Goal: Contribute content: Contribute content

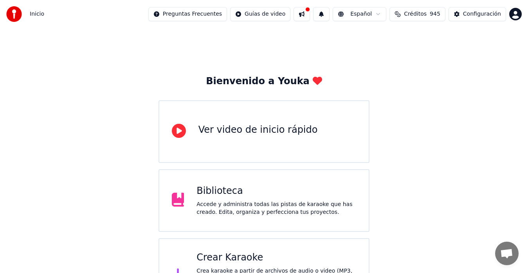
click at [221, 261] on div "Crear Karaoke" at bounding box center [276, 257] width 160 height 13
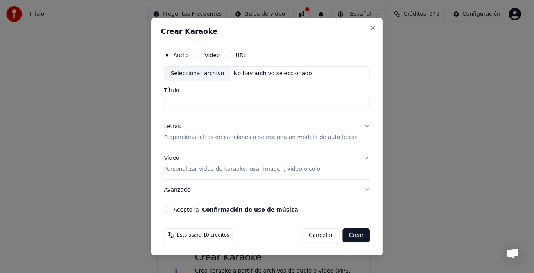
click at [203, 74] on div "Seleccionar archivo" at bounding box center [197, 74] width 66 height 14
click at [303, 101] on input "**********" at bounding box center [267, 103] width 206 height 14
click at [306, 101] on input "**********" at bounding box center [267, 103] width 206 height 14
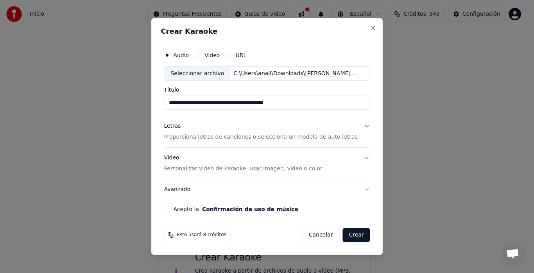
click at [262, 102] on input "**********" at bounding box center [267, 103] width 206 height 14
click at [215, 104] on input "**********" at bounding box center [267, 103] width 206 height 14
click at [225, 102] on input "**********" at bounding box center [267, 103] width 206 height 14
click at [221, 102] on input "**********" at bounding box center [267, 103] width 206 height 14
click at [238, 101] on input "**********" at bounding box center [267, 103] width 206 height 14
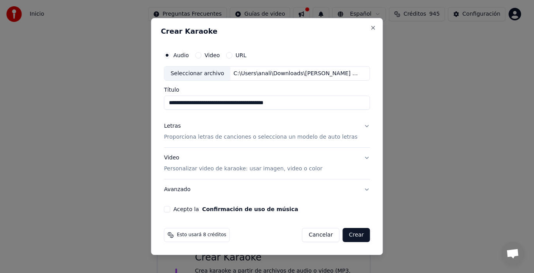
click at [257, 106] on input "**********" at bounding box center [267, 103] width 206 height 14
click at [276, 102] on input "**********" at bounding box center [267, 103] width 206 height 14
type input "**********"
click at [360, 126] on button "Letras Proporciona letras de canciones o selecciona un modelo de auto letras" at bounding box center [267, 131] width 206 height 31
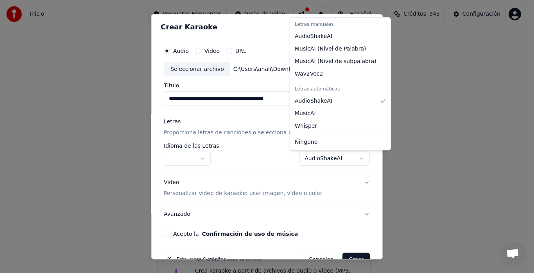
click at [352, 157] on body "Inicio Preguntas Frecuentes Guías de video Español Créditos 945 Configuración B…" at bounding box center [264, 202] width 528 height 404
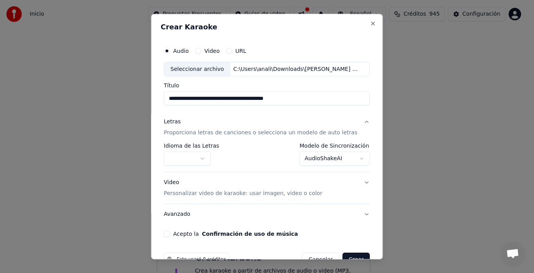
click at [170, 233] on button "Acepto la Confirmación de uso de música" at bounding box center [167, 234] width 6 height 6
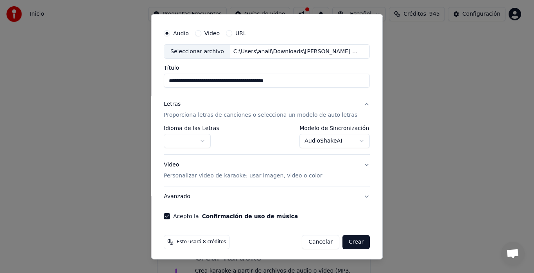
scroll to position [20, 0]
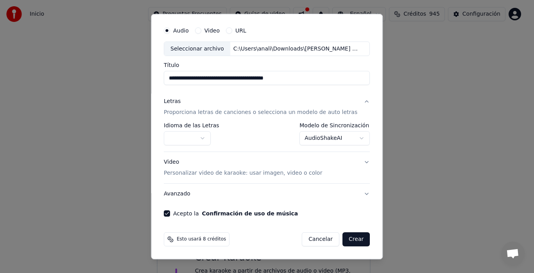
click at [344, 236] on button "Crear" at bounding box center [356, 239] width 27 height 14
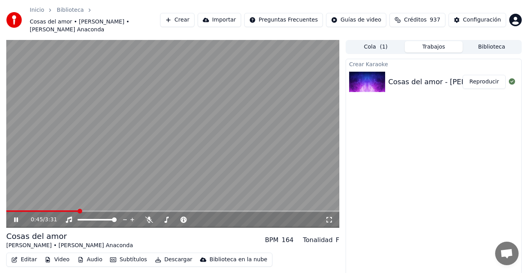
click at [13, 216] on icon at bounding box center [22, 219] width 18 height 6
click at [30, 254] on button "Editar" at bounding box center [24, 259] width 32 height 11
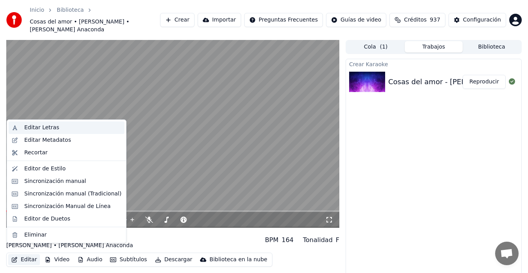
click at [47, 128] on div "Editar Letras" at bounding box center [41, 128] width 35 height 8
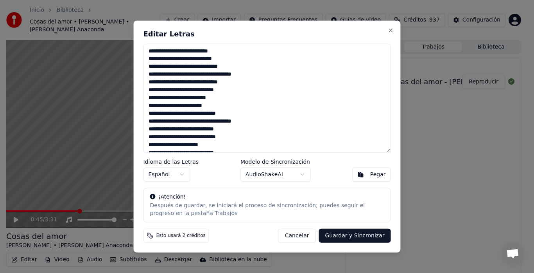
click at [156, 66] on textarea at bounding box center [268, 97] width 248 height 109
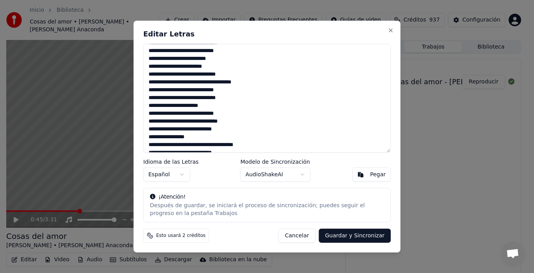
click at [237, 81] on textarea at bounding box center [268, 97] width 248 height 109
click at [215, 90] on textarea at bounding box center [268, 97] width 248 height 109
click at [151, 95] on textarea at bounding box center [268, 97] width 248 height 109
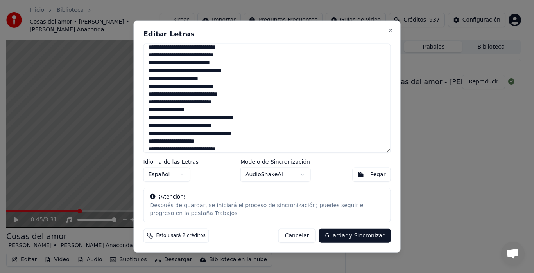
scroll to position [78, 0]
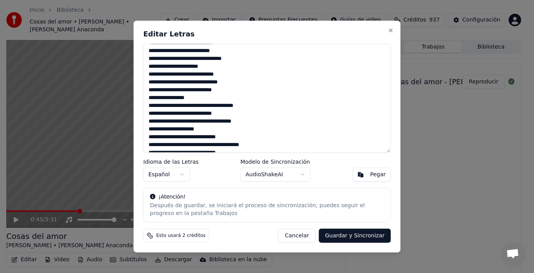
click at [252, 105] on textarea at bounding box center [268, 97] width 248 height 109
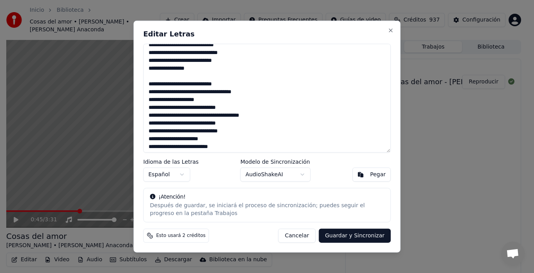
scroll to position [117, 0]
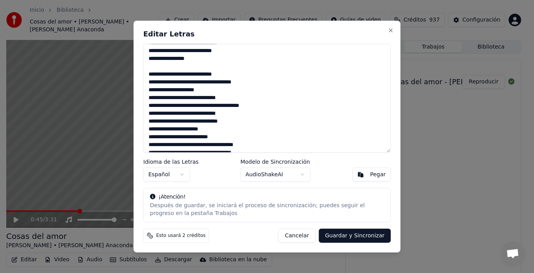
click at [159, 81] on textarea at bounding box center [268, 97] width 248 height 109
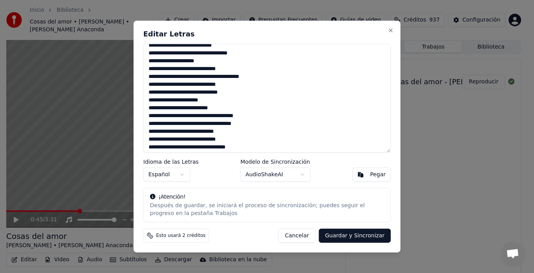
scroll to position [156, 0]
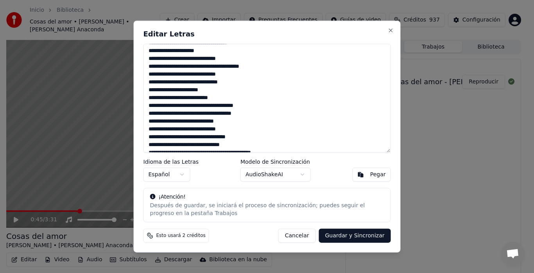
click at [158, 81] on textarea at bounding box center [268, 97] width 248 height 109
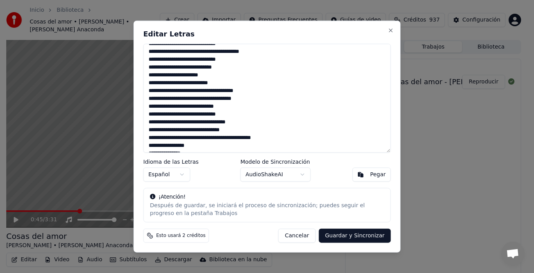
scroll to position [179, 0]
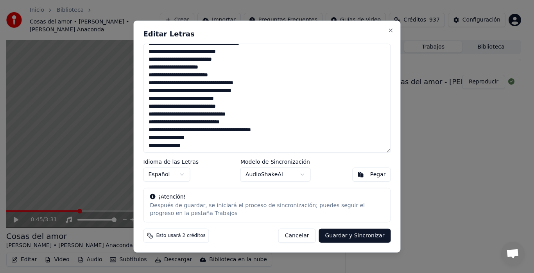
click at [237, 91] on textarea at bounding box center [268, 97] width 248 height 109
click at [216, 99] on textarea at bounding box center [268, 97] width 248 height 109
click at [194, 144] on textarea at bounding box center [268, 97] width 248 height 109
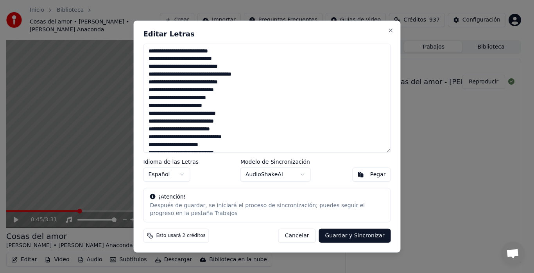
scroll to position [39, 0]
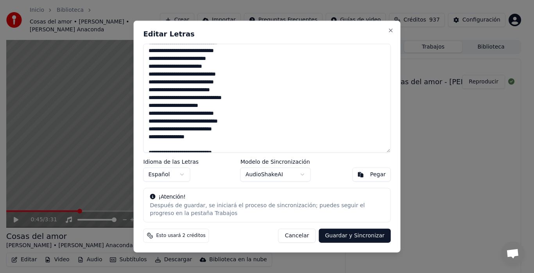
click at [205, 81] on textarea at bounding box center [268, 97] width 248 height 109
click at [183, 90] on textarea at bounding box center [268, 97] width 248 height 109
click at [176, 106] on textarea at bounding box center [268, 97] width 248 height 109
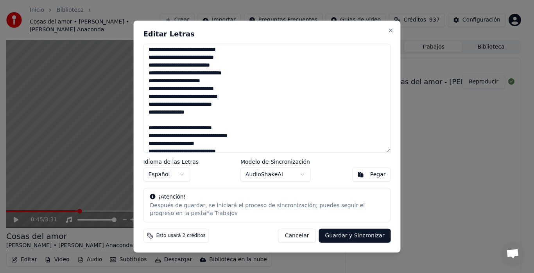
scroll to position [78, 0]
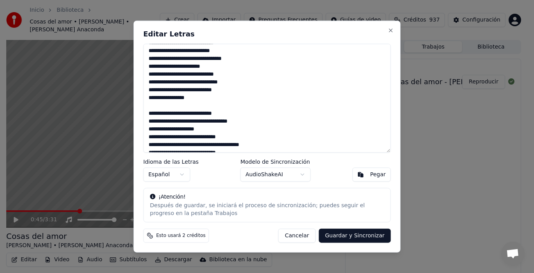
click at [221, 82] on textarea at bounding box center [268, 97] width 248 height 109
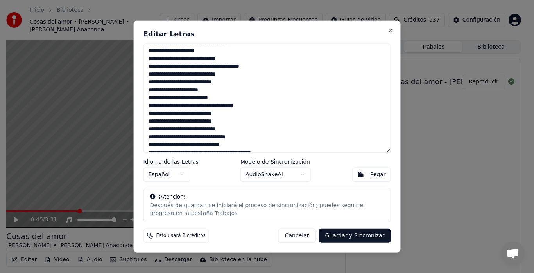
scroll to position [117, 0]
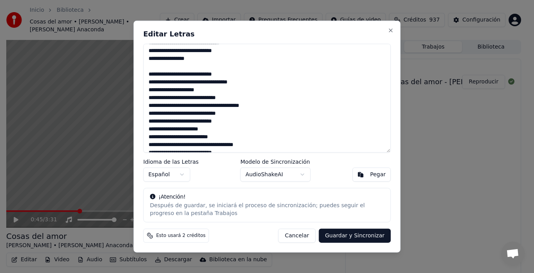
click at [193, 89] on textarea at bounding box center [268, 97] width 248 height 109
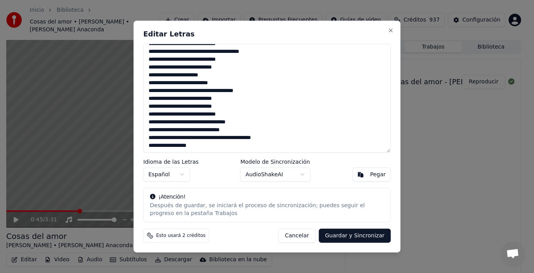
scroll to position [179, 0]
click at [211, 90] on textarea at bounding box center [268, 97] width 248 height 109
click at [151, 105] on textarea at bounding box center [268, 97] width 248 height 109
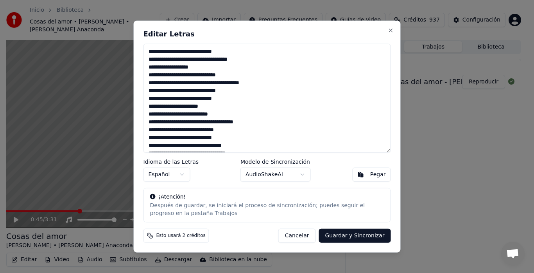
click at [156, 83] on textarea at bounding box center [268, 97] width 248 height 109
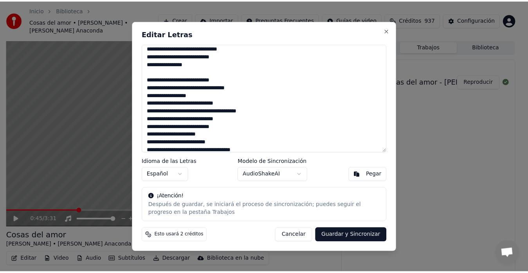
scroll to position [101, 0]
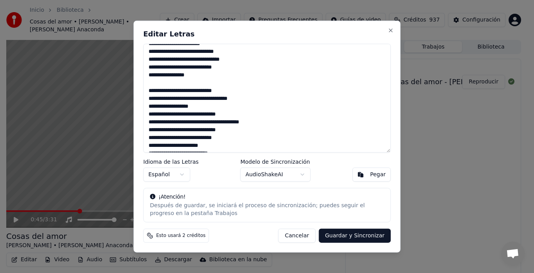
click at [221, 98] on textarea at bounding box center [268, 97] width 248 height 109
click at [351, 234] on button "Guardar y Sincronizar" at bounding box center [355, 235] width 72 height 14
type textarea "**********"
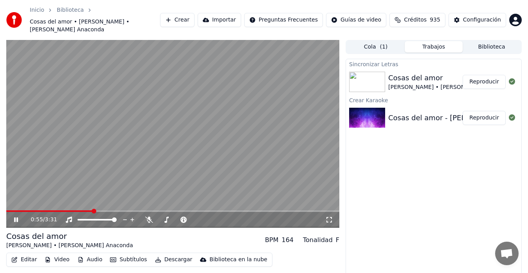
click at [270, 132] on video at bounding box center [172, 133] width 333 height 187
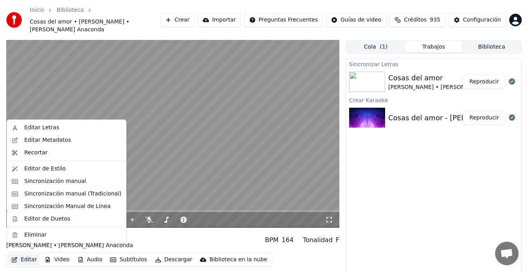
click at [26, 254] on button "Editar" at bounding box center [24, 259] width 32 height 11
click at [40, 218] on div "Editor de Duetos" at bounding box center [47, 219] width 46 height 8
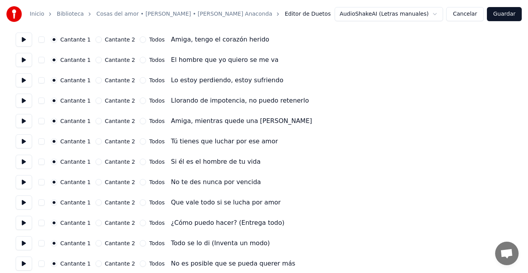
scroll to position [78, 0]
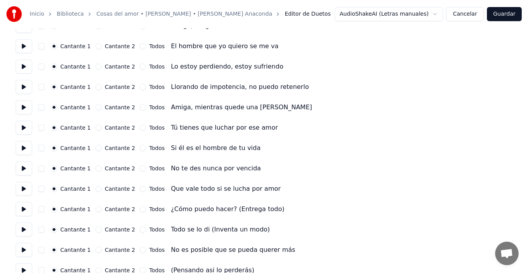
click at [96, 108] on button "Cantante 2" at bounding box center [98, 107] width 6 height 6
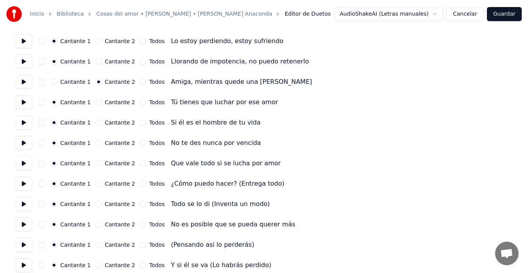
scroll to position [117, 0]
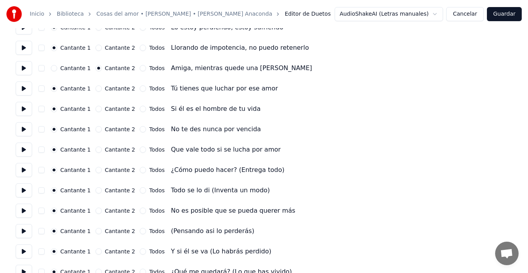
click at [95, 87] on button "Cantante 2" at bounding box center [98, 88] width 6 height 6
click at [95, 109] on button "Cantante 2" at bounding box center [98, 109] width 6 height 6
click at [97, 130] on button "Cantante 2" at bounding box center [98, 129] width 6 height 6
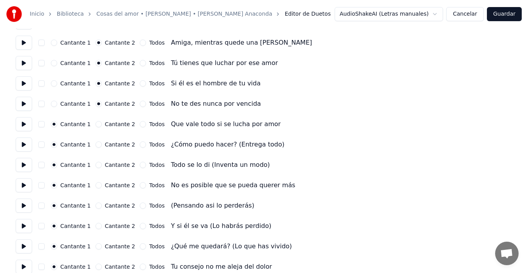
scroll to position [156, 0]
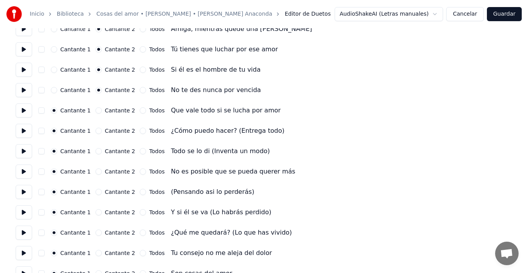
click at [97, 110] on button "Cantante 2" at bounding box center [98, 110] width 6 height 6
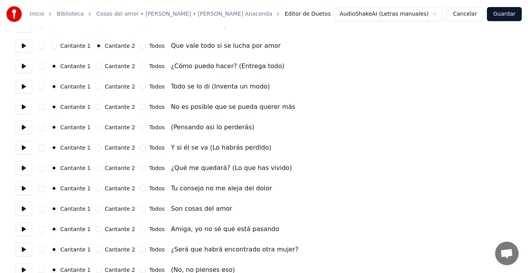
scroll to position [235, 0]
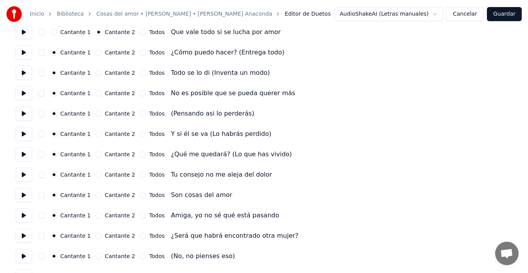
click at [98, 113] on button "Cantante 2" at bounding box center [98, 113] width 6 height 6
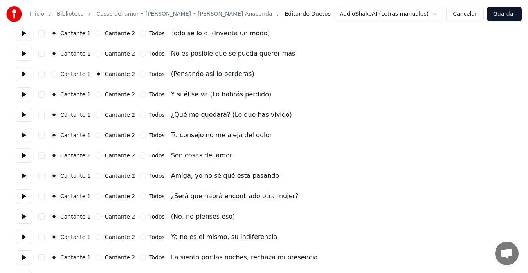
scroll to position [313, 0]
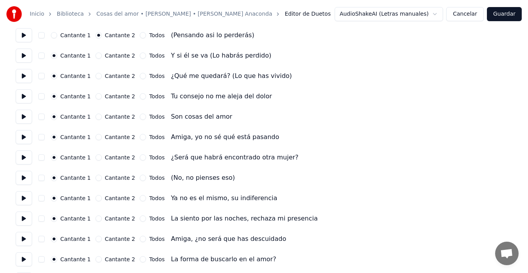
click at [140, 116] on button "Todos" at bounding box center [143, 116] width 6 height 6
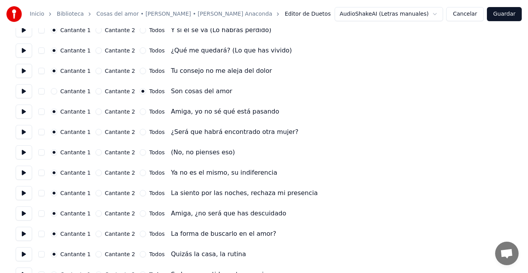
scroll to position [352, 0]
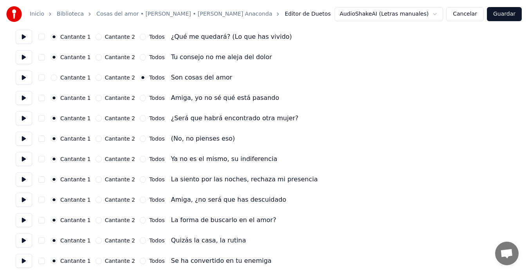
click at [98, 138] on button "Cantante 2" at bounding box center [98, 138] width 6 height 6
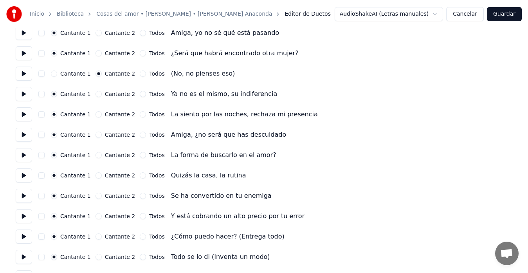
scroll to position [430, 0]
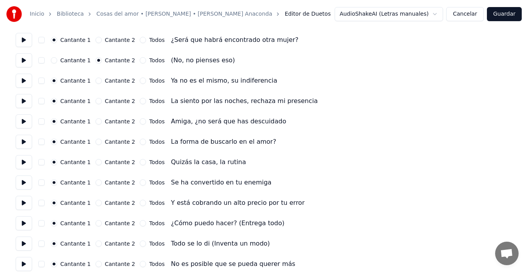
click at [97, 121] on button "Cantante 2" at bounding box center [98, 121] width 6 height 6
click at [98, 142] on button "Cantante 2" at bounding box center [98, 141] width 6 height 6
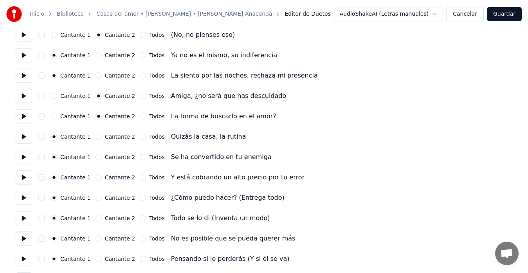
scroll to position [469, 0]
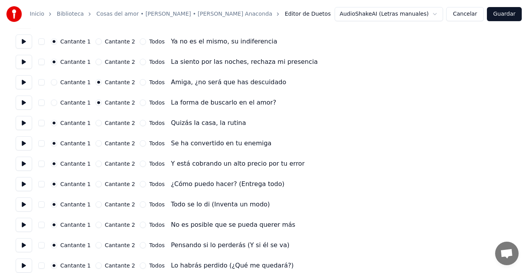
click at [97, 123] on button "Cantante 2" at bounding box center [98, 123] width 6 height 6
click at [98, 141] on button "Cantante 2" at bounding box center [98, 143] width 6 height 6
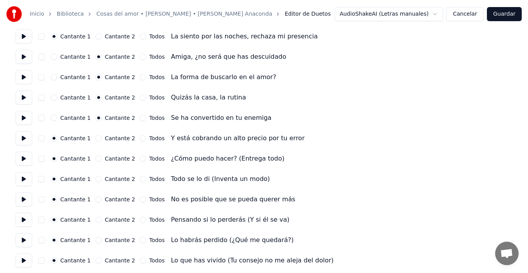
scroll to position [509, 0]
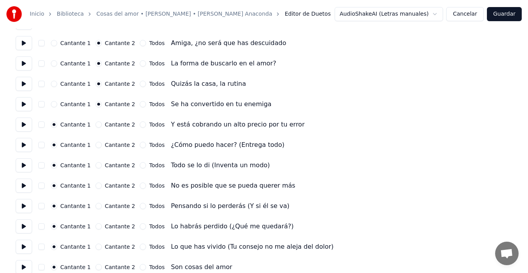
click at [95, 124] on button "Cantante 2" at bounding box center [98, 124] width 6 height 6
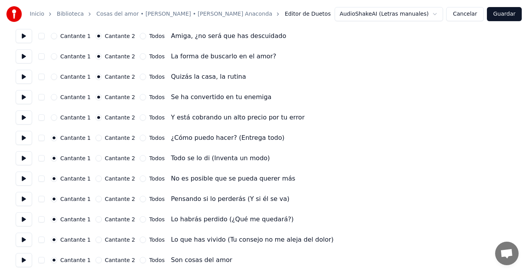
scroll to position [518, 0]
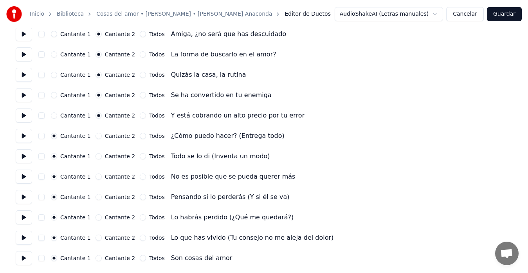
click at [98, 196] on button "Cantante 2" at bounding box center [98, 197] width 6 height 6
click at [96, 217] on button "Cantante 2" at bounding box center [98, 217] width 6 height 6
click at [97, 237] on button "Cantante 2" at bounding box center [98, 237] width 6 height 6
click at [134, 258] on div "Cantante 1 Cantante 2 Todos" at bounding box center [108, 258] width 114 height 6
click at [140, 258] on button "Todos" at bounding box center [143, 258] width 6 height 6
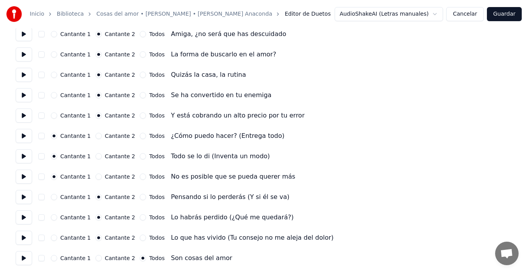
click at [506, 15] on button "Guardar" at bounding box center [504, 14] width 35 height 14
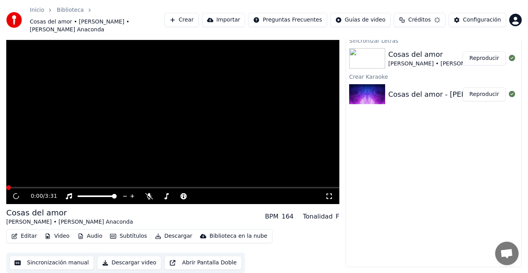
scroll to position [16, 0]
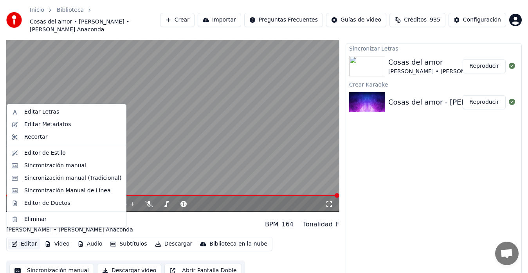
click at [27, 238] on button "Editar" at bounding box center [24, 243] width 32 height 11
click at [47, 166] on div "Sincronización manual" at bounding box center [55, 166] width 62 height 8
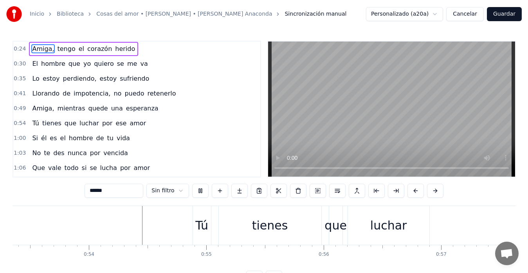
scroll to position [0, 6285]
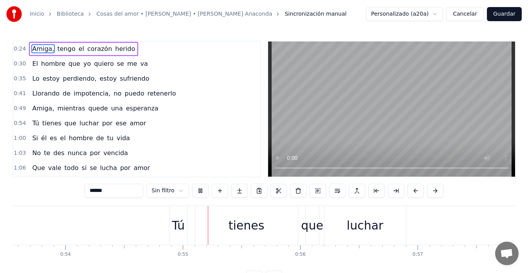
click at [324, 113] on video at bounding box center [391, 108] width 247 height 135
click at [340, 117] on video at bounding box center [391, 108] width 247 height 135
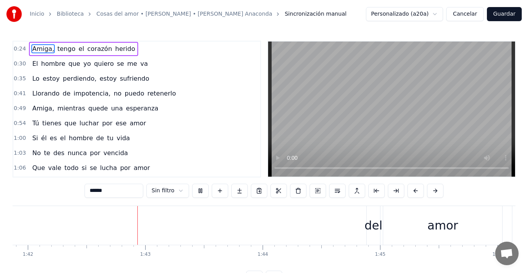
scroll to position [0, 11990]
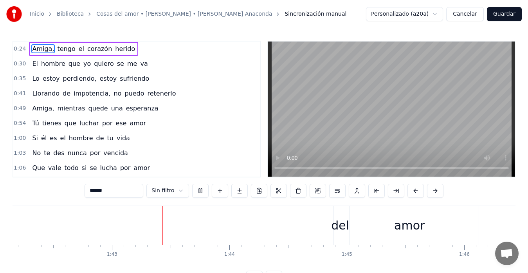
click at [355, 106] on video at bounding box center [391, 108] width 247 height 135
click at [334, 227] on div "del" at bounding box center [340, 225] width 18 height 18
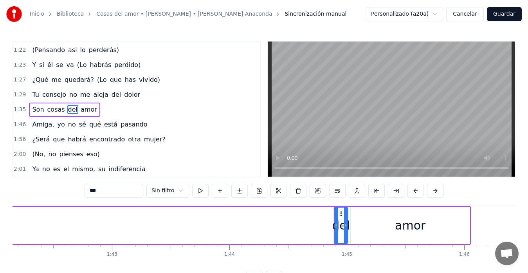
scroll to position [178, 0]
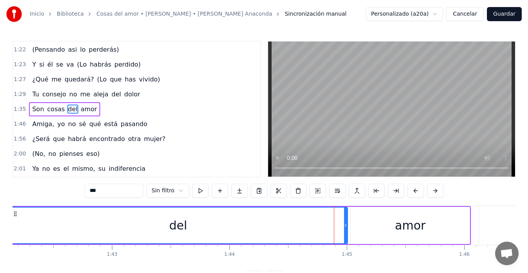
drag, startPoint x: 335, startPoint y: 227, endPoint x: 10, endPoint y: 220, distance: 325.6
click at [10, 220] on div "Inicio Biblioteca Cosas del amor • [PERSON_NAME] • [PERSON_NAME] Anaconda Sincr…" at bounding box center [264, 142] width 528 height 284
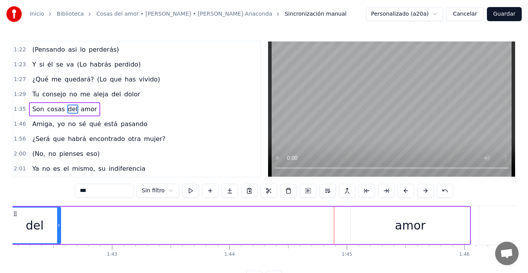
drag, startPoint x: 346, startPoint y: 226, endPoint x: 59, endPoint y: 232, distance: 286.8
click at [59, 232] on div at bounding box center [58, 225] width 3 height 36
click at [367, 225] on div "amor" at bounding box center [410, 225] width 119 height 37
type input "****"
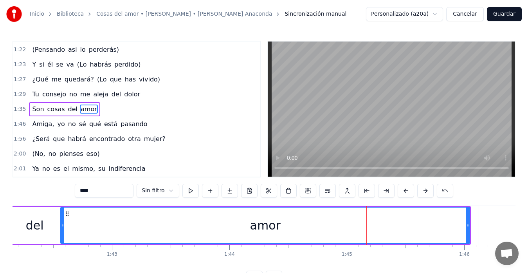
drag, startPoint x: 351, startPoint y: 226, endPoint x: 61, endPoint y: 231, distance: 290.3
click at [61, 231] on div at bounding box center [62, 225] width 3 height 36
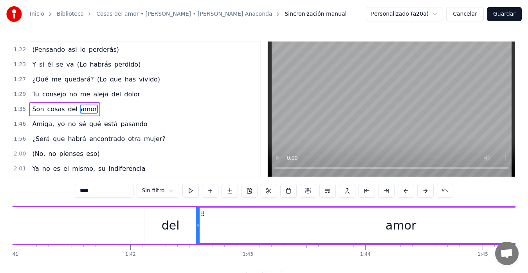
scroll to position [0, 11815]
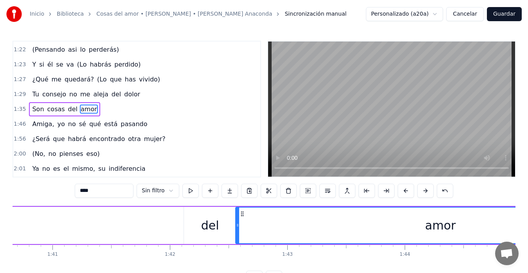
click at [219, 223] on div "del" at bounding box center [210, 225] width 52 height 37
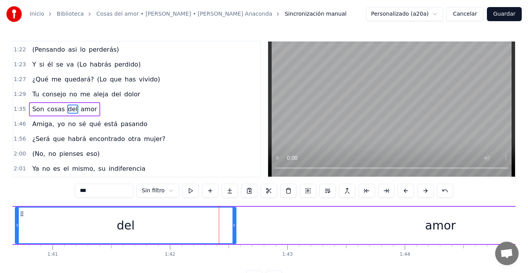
drag, startPoint x: 184, startPoint y: 225, endPoint x: 16, endPoint y: 209, distance: 169.3
click at [16, 209] on div at bounding box center [17, 225] width 3 height 36
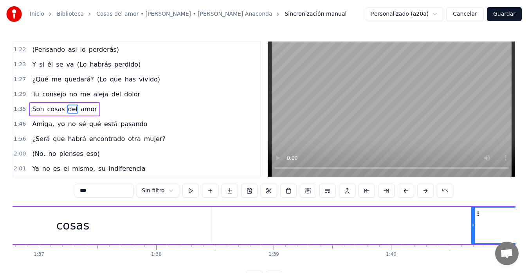
scroll to position [0, 11398]
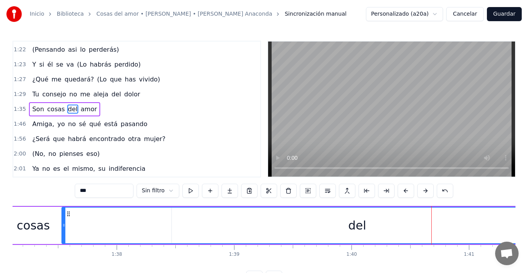
drag, startPoint x: 433, startPoint y: 224, endPoint x: 64, endPoint y: 233, distance: 369.8
click at [64, 233] on div at bounding box center [63, 225] width 3 height 36
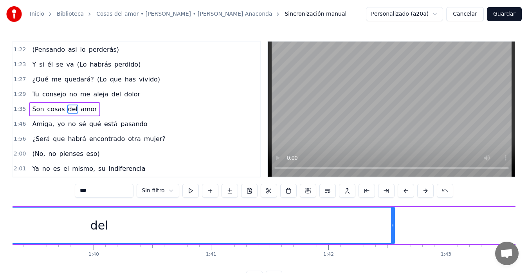
scroll to position [0, 11676]
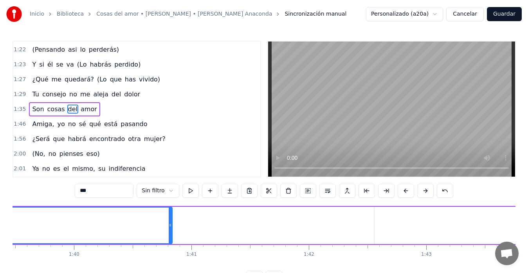
drag, startPoint x: 373, startPoint y: 223, endPoint x: 170, endPoint y: 227, distance: 202.7
click at [170, 227] on icon at bounding box center [170, 225] width 3 height 6
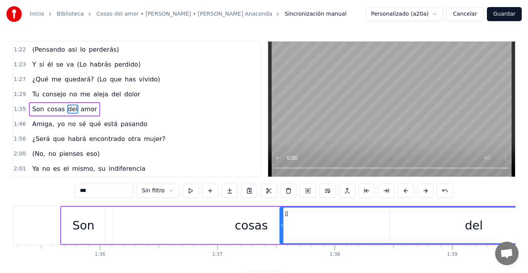
scroll to position [0, 11141]
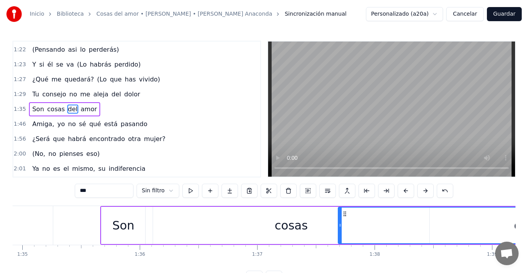
drag, startPoint x: 321, startPoint y: 229, endPoint x: 339, endPoint y: 229, distance: 18.4
click at [339, 229] on div at bounding box center [339, 225] width 3 height 36
drag, startPoint x: 439, startPoint y: 222, endPoint x: 403, endPoint y: 221, distance: 36.0
click at [403, 221] on div "del" at bounding box center [522, 225] width 369 height 36
drag, startPoint x: 338, startPoint y: 229, endPoint x: 308, endPoint y: 227, distance: 30.2
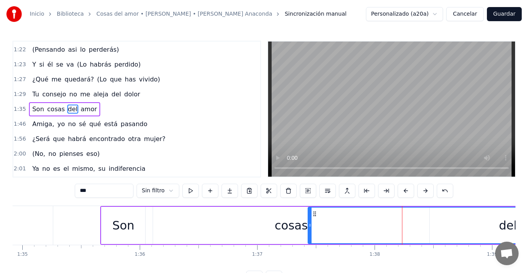
click at [308, 227] on div at bounding box center [309, 225] width 3 height 36
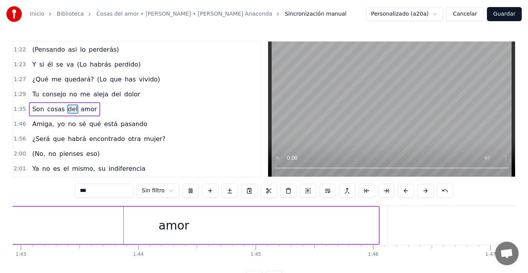
scroll to position [0, 12096]
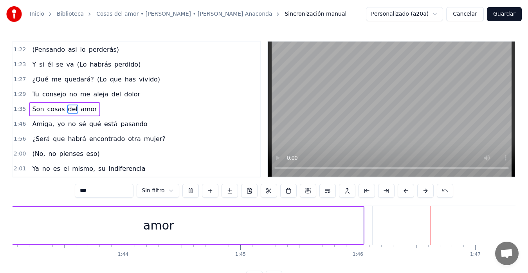
click at [262, 217] on div "amor" at bounding box center [158, 225] width 409 height 37
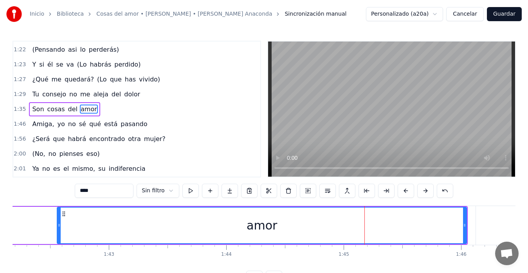
scroll to position [0, 12053]
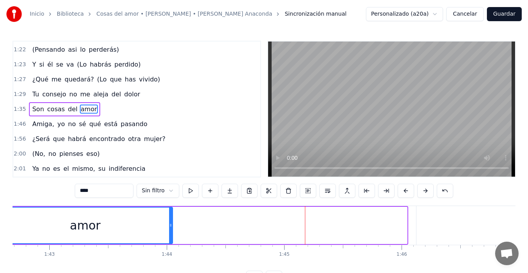
drag, startPoint x: 405, startPoint y: 224, endPoint x: 171, endPoint y: 218, distance: 234.4
click at [171, 218] on div at bounding box center [170, 225] width 3 height 36
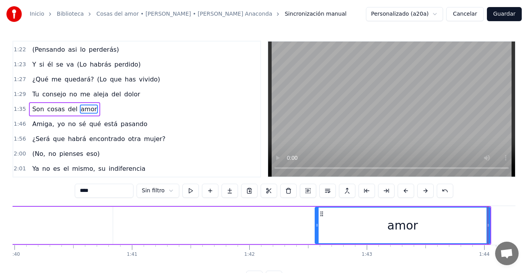
scroll to position [0, 11696]
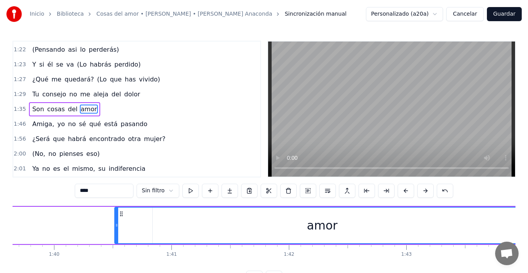
drag, startPoint x: 355, startPoint y: 224, endPoint x: 117, endPoint y: 224, distance: 238.3
click at [117, 224] on icon at bounding box center [116, 225] width 3 height 6
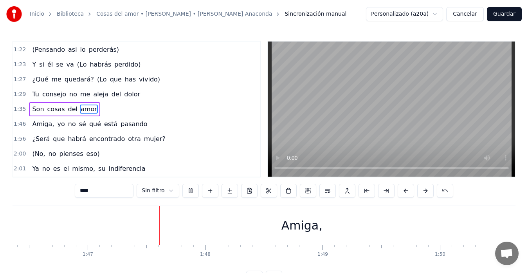
scroll to position [0, 12520]
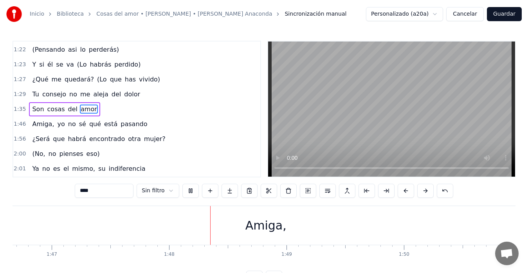
click at [326, 120] on video at bounding box center [391, 108] width 247 height 135
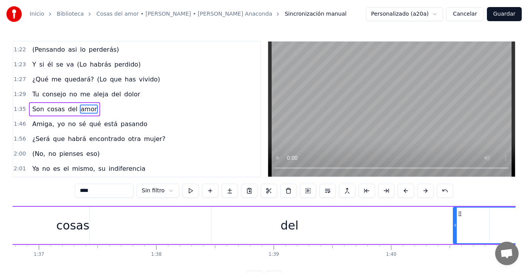
scroll to position [0, 11319]
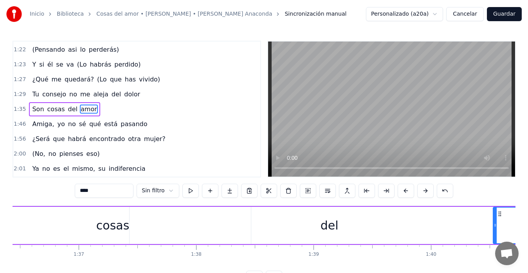
click at [279, 224] on div "del" at bounding box center [329, 225] width 399 height 37
type input "***"
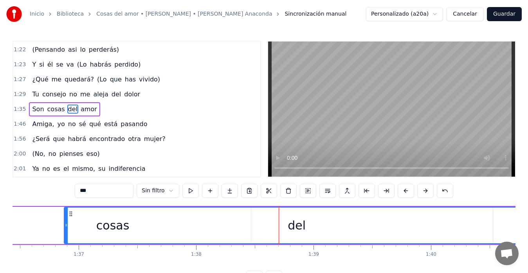
drag, startPoint x: 131, startPoint y: 229, endPoint x: 64, endPoint y: 215, distance: 68.0
click at [65, 215] on div at bounding box center [66, 225] width 3 height 36
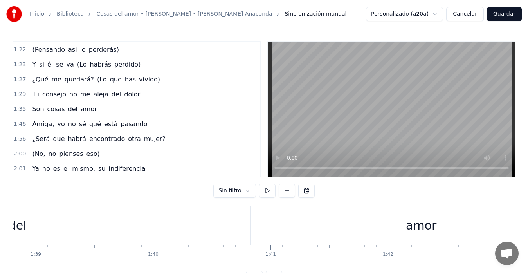
scroll to position [0, 11557]
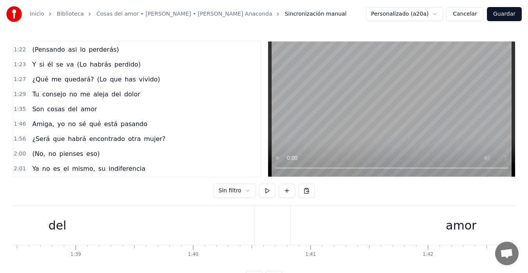
click at [354, 232] on div "amor" at bounding box center [460, 225] width 413 height 39
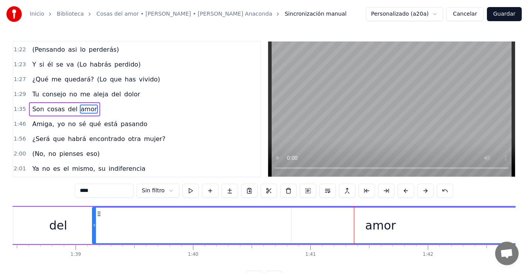
drag, startPoint x: 256, startPoint y: 225, endPoint x: 93, endPoint y: 223, distance: 163.6
click at [93, 223] on icon at bounding box center [94, 225] width 3 height 6
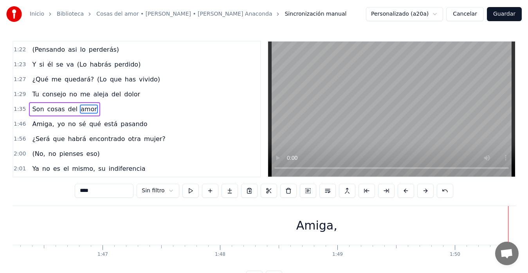
scroll to position [0, 12489]
click at [270, 232] on div "Amiga," at bounding box center [296, 225] width 633 height 39
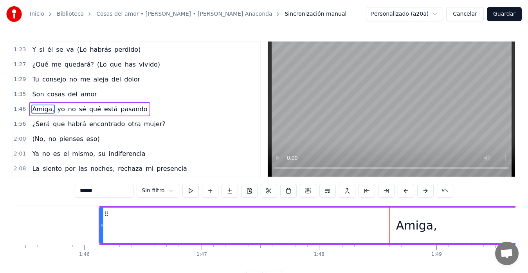
scroll to position [0, 12231]
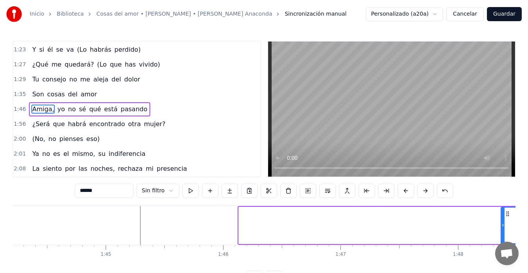
drag, startPoint x: 239, startPoint y: 227, endPoint x: 502, endPoint y: 218, distance: 262.3
click at [502, 218] on div at bounding box center [502, 225] width 3 height 36
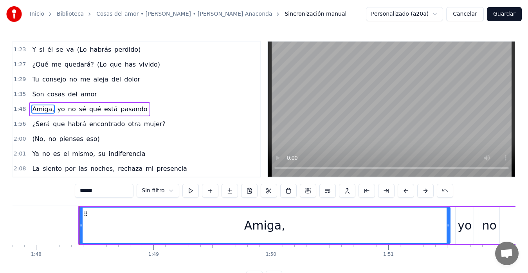
scroll to position [0, 12680]
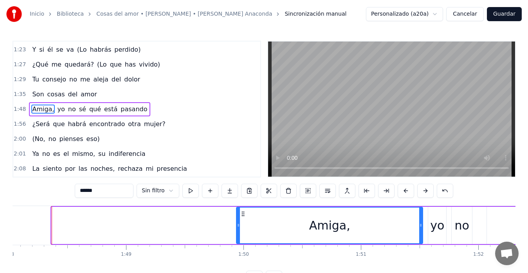
drag, startPoint x: 52, startPoint y: 224, endPoint x: 237, endPoint y: 218, distance: 184.8
click at [237, 218] on div at bounding box center [238, 225] width 3 height 36
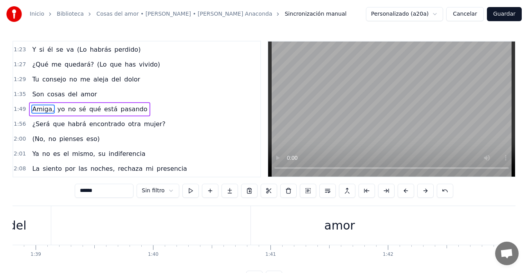
scroll to position [0, 11497]
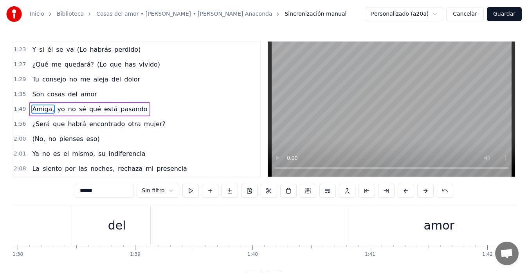
click at [311, 229] on div "amor" at bounding box center [439, 225] width 576 height 39
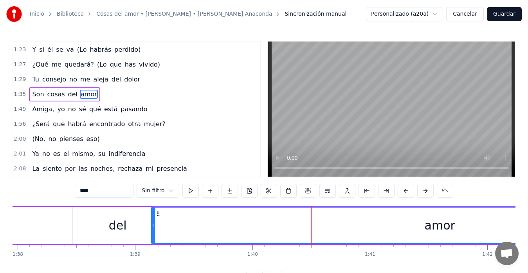
scroll to position [178, 0]
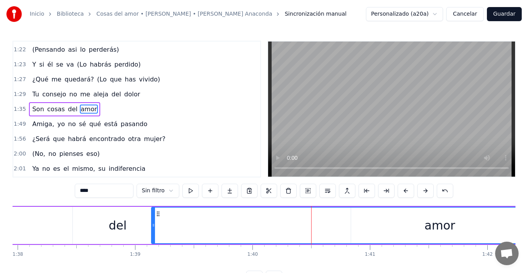
click at [334, 229] on div "amor" at bounding box center [440, 225] width 576 height 36
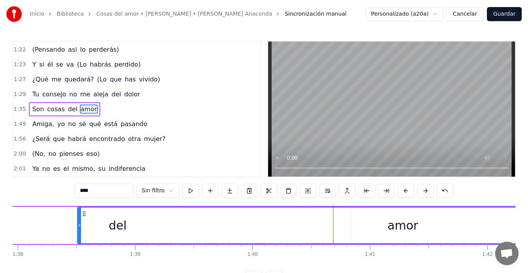
drag, startPoint x: 152, startPoint y: 231, endPoint x: 79, endPoint y: 221, distance: 73.4
click at [79, 222] on div at bounding box center [79, 225] width 3 height 36
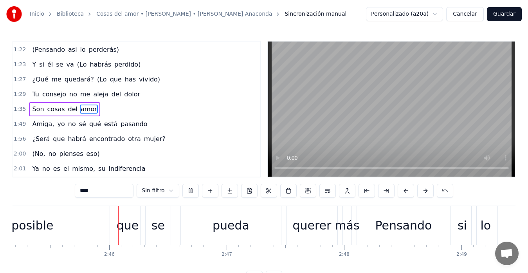
scroll to position [0, 19412]
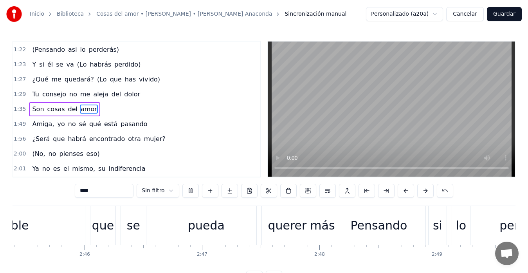
click at [365, 113] on video at bounding box center [391, 108] width 247 height 135
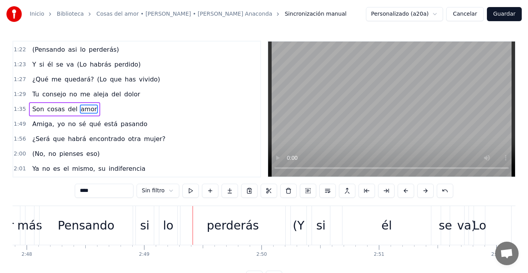
scroll to position [0, 19665]
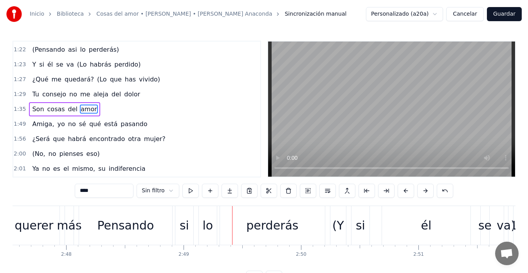
click at [186, 224] on div "si" at bounding box center [184, 225] width 9 height 18
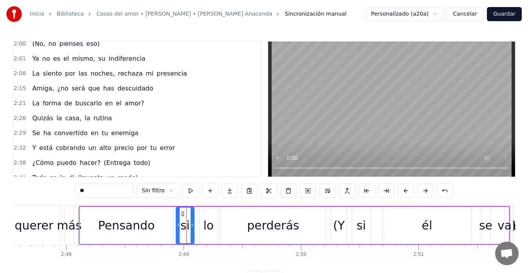
scroll to position [371, 0]
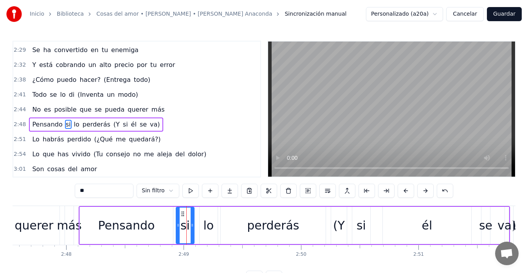
click at [75, 191] on input "**" at bounding box center [104, 190] width 59 height 14
type input "***"
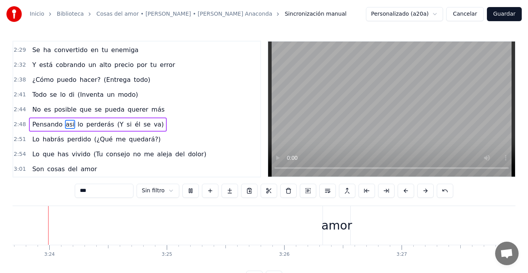
scroll to position [0, 23891]
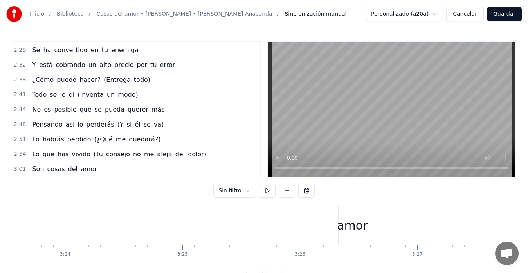
click at [363, 223] on div "amor" at bounding box center [352, 225] width 31 height 18
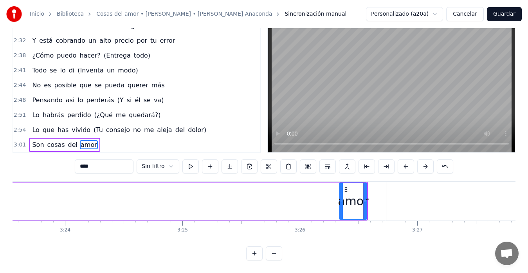
scroll to position [31, 0]
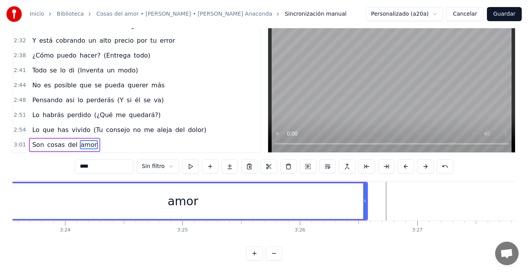
drag, startPoint x: 340, startPoint y: 194, endPoint x: 0, endPoint y: 214, distance: 341.0
click at [0, 214] on div "Inicio Biblioteca Cosas del amor • [PERSON_NAME] • [PERSON_NAME] Anaconda Sincr…" at bounding box center [264, 118] width 528 height 284
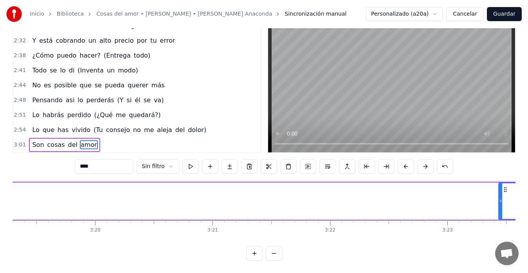
scroll to position [0, 23411]
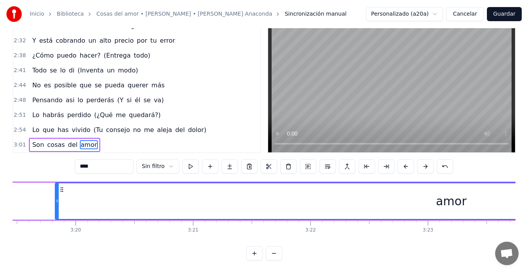
drag, startPoint x: 480, startPoint y: 195, endPoint x: 56, endPoint y: 248, distance: 427.0
click at [56, 248] on div "0:24 Amiga, tengo el corazón herido 0:30 El hombre que yo quiero se me va 0:35 …" at bounding box center [264, 138] width 503 height 244
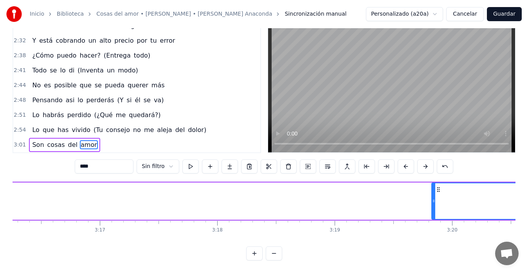
scroll to position [0, 22995]
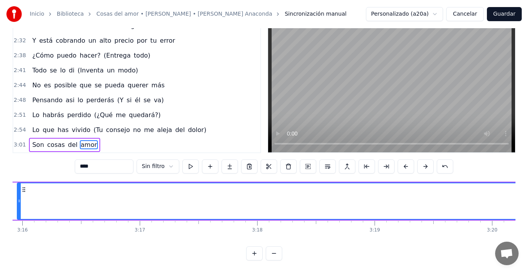
drag, startPoint x: 472, startPoint y: 194, endPoint x: 18, endPoint y: 207, distance: 454.4
click at [18, 207] on div at bounding box center [19, 201] width 3 height 36
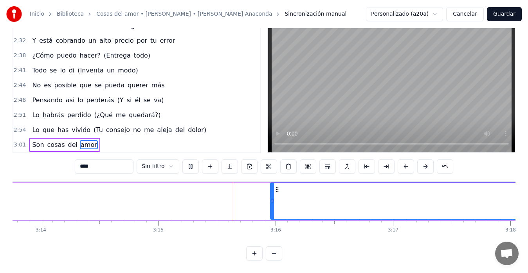
scroll to position [0, 22868]
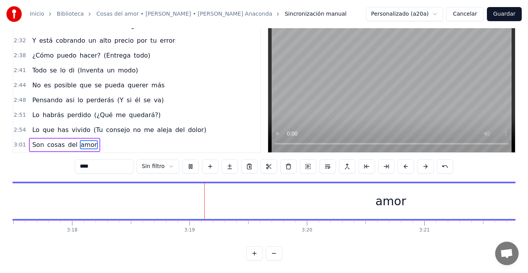
drag, startPoint x: 145, startPoint y: 196, endPoint x: 16, endPoint y: 197, distance: 129.1
click at [16, 197] on div "amor" at bounding box center [390, 201] width 1374 height 36
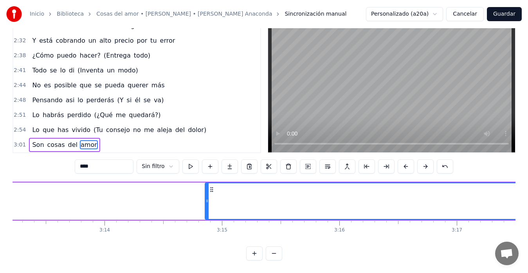
scroll to position [0, 22480]
drag, startPoint x: 405, startPoint y: 194, endPoint x: 208, endPoint y: 200, distance: 196.9
click at [208, 200] on div at bounding box center [208, 201] width 3 height 36
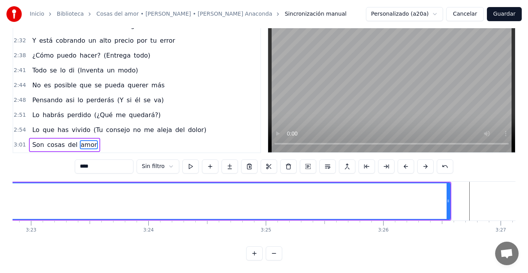
scroll to position [0, 23848]
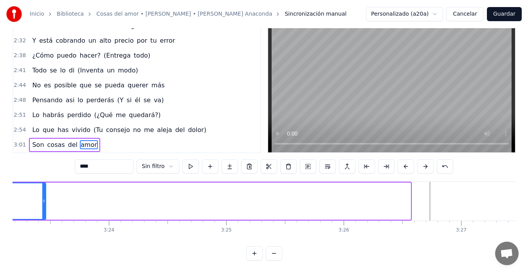
drag, startPoint x: 406, startPoint y: 195, endPoint x: 44, endPoint y: 193, distance: 361.9
click at [44, 198] on icon at bounding box center [43, 201] width 3 height 6
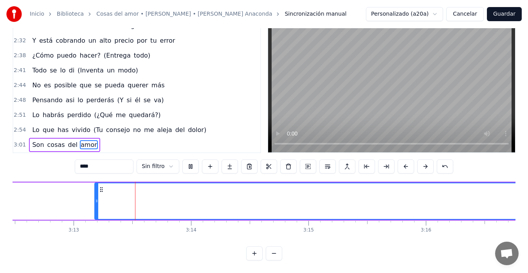
scroll to position [0, 22618]
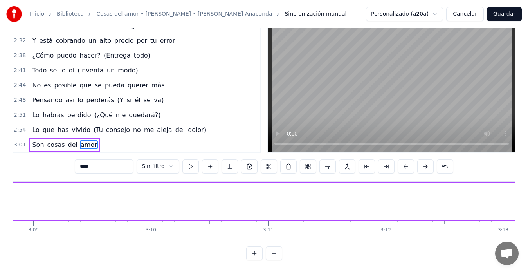
scroll to position [0, 22222]
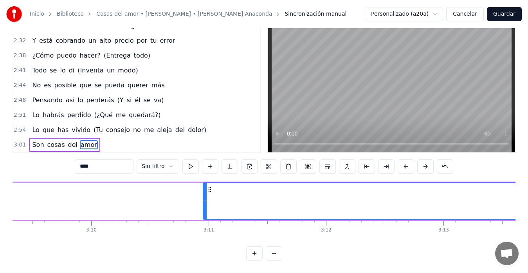
drag, startPoint x: 465, startPoint y: 196, endPoint x: 203, endPoint y: 223, distance: 262.8
click at [203, 223] on div "Amiga, tengo el corazón herido El hombre que yo quiero se me va Lo estoy perdie…" at bounding box center [264, 210] width 503 height 59
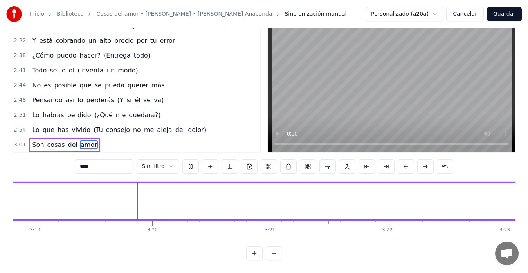
scroll to position [0, 23358]
click at [505, 13] on button "Guardar" at bounding box center [504, 14] width 35 height 14
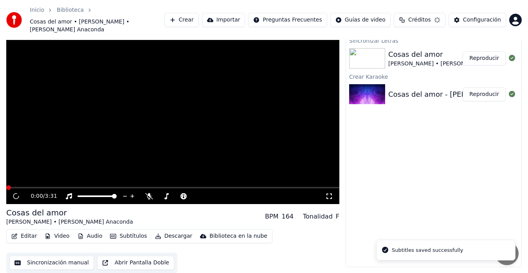
scroll to position [16, 0]
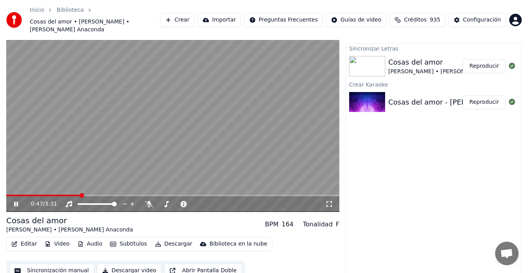
click at [181, 105] on video at bounding box center [172, 117] width 333 height 187
click at [192, 93] on video at bounding box center [172, 117] width 333 height 187
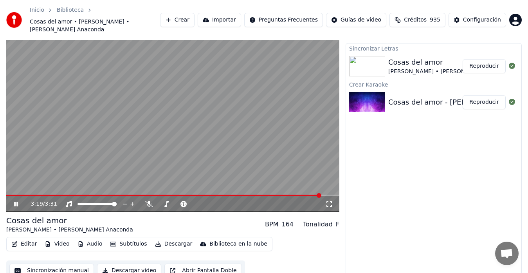
click at [171, 238] on button "Descargar" at bounding box center [174, 243] width 44 height 11
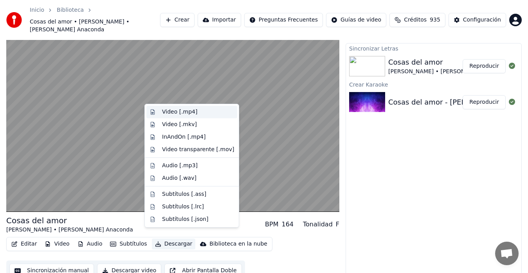
click at [169, 112] on div "Video [.mp4]" at bounding box center [179, 112] width 35 height 8
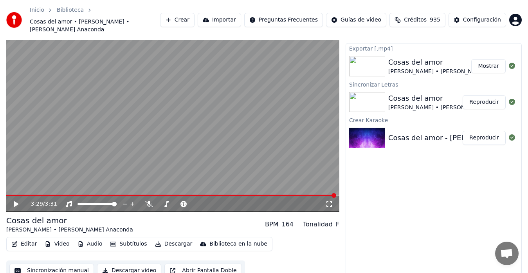
click at [485, 59] on button "Mostrar" at bounding box center [488, 66] width 34 height 14
